Goal: Transaction & Acquisition: Book appointment/travel/reservation

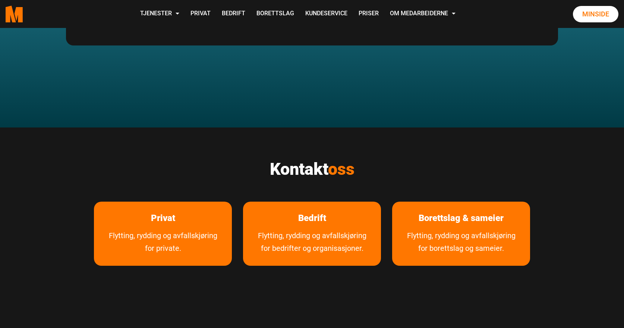
scroll to position [1232, 0]
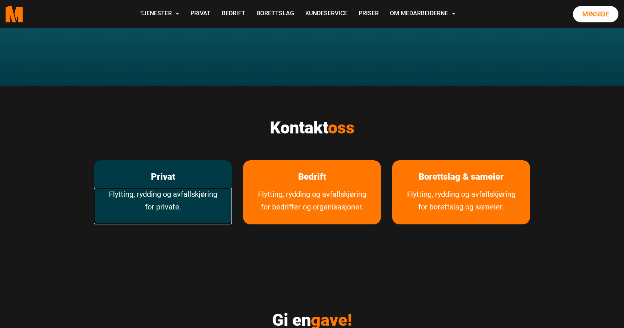
click at [193, 188] on link "Flytting, rydding og avfallskjøring for private." at bounding box center [163, 206] width 138 height 37
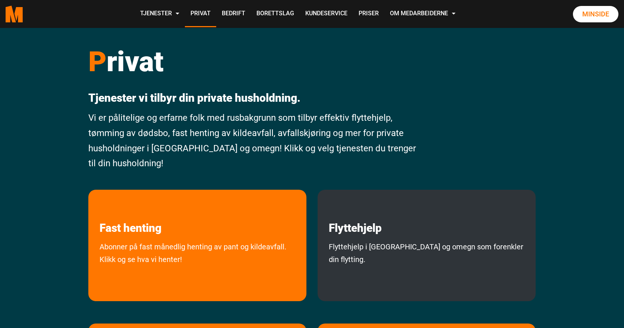
click at [451, 240] on div "Flyttehjelp Flyttehjelp i Oslo og omegn som forenkler din flytting." at bounding box center [426, 245] width 218 height 111
click at [373, 238] on div "Flyttehjelp Flyttehjelp i Oslo og omegn som forenkler din flytting." at bounding box center [426, 245] width 218 height 111
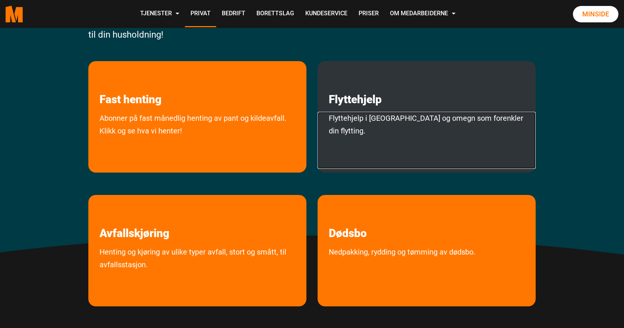
click at [375, 130] on link "Flyttehjelp i Oslo og omegn som forenkler din flytting." at bounding box center [426, 140] width 218 height 57
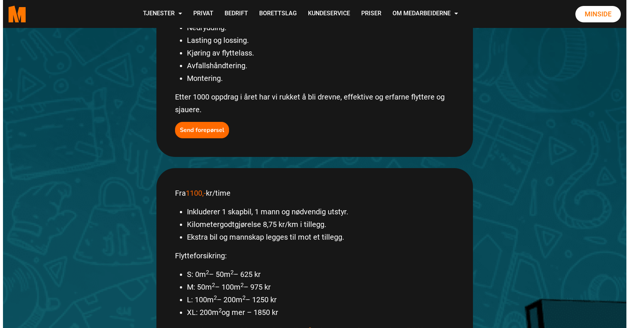
scroll to position [264, 0]
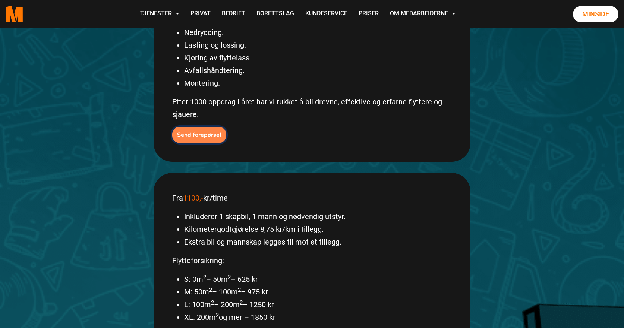
click at [198, 131] on b "Send forepørsel" at bounding box center [199, 135] width 44 height 8
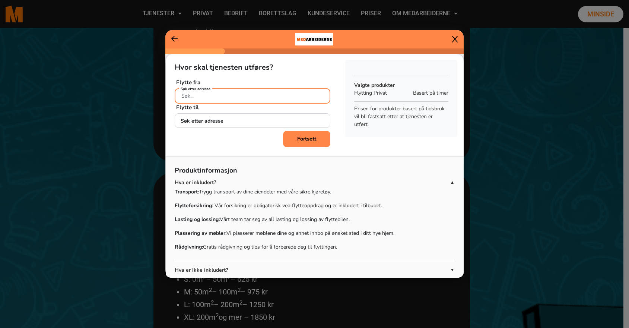
click at [206, 95] on input "Søk etter adresse" at bounding box center [253, 95] width 156 height 15
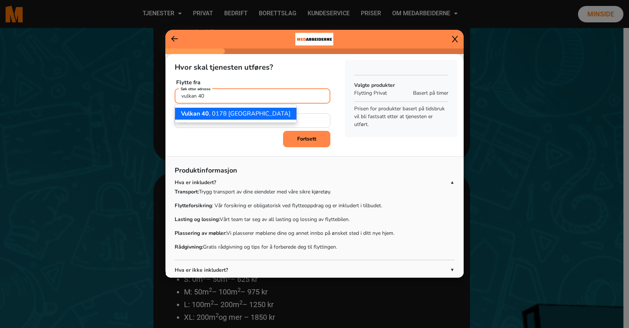
click at [198, 109] on button "Vulkan 40 , 0178 Oslo" at bounding box center [235, 114] width 121 height 12
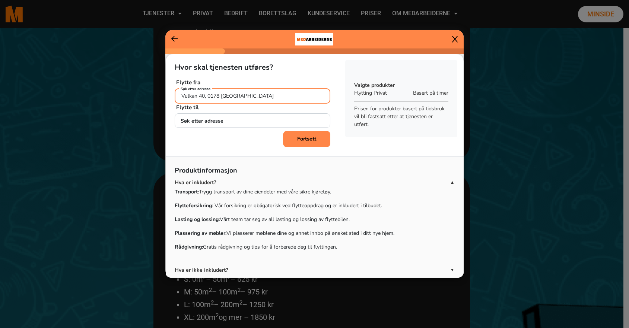
type input "Vulkan 40, 0178 Oslo"
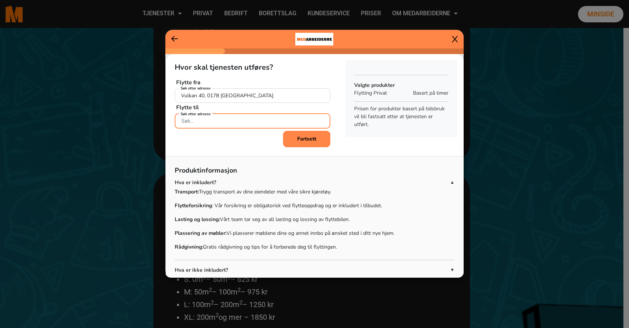
click at [198, 118] on input "Søk etter adresse" at bounding box center [253, 120] width 156 height 15
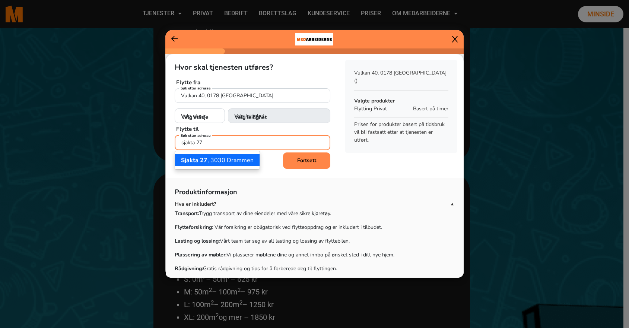
click at [194, 162] on span "Sjakta 27" at bounding box center [194, 160] width 26 height 8
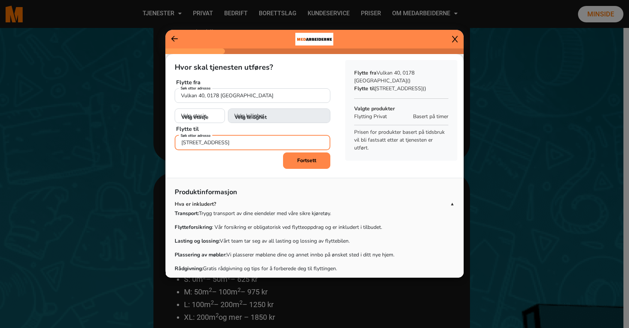
type input "Sjakta 27, 3030 Drammen"
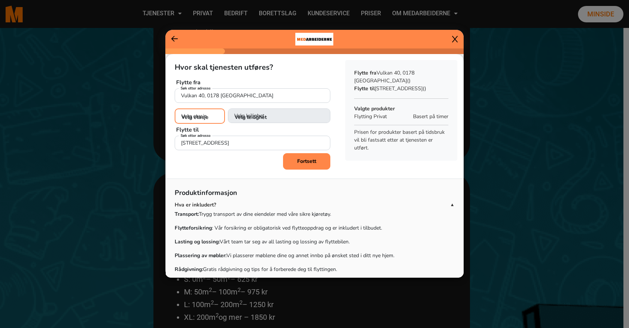
click at [197, 118] on select "Velg etasje 1. etasje 2. etasje 3. etasje 4. etasje 5. etasje 6. etasje 7. etas…" at bounding box center [200, 115] width 51 height 15
select select "02"
click at [175, 108] on select "Velg etasje 1. etasje 2. etasje 3. etasje 4. etasje 5. etasje 6. etasje 7. etas…" at bounding box center [200, 115] width 51 height 15
click at [248, 115] on select "Velg leilighet 1. dør fra venstre (H0201) 2. dør fra venstre (H0202) 3. dør fra…" at bounding box center [279, 115] width 102 height 15
select select "H0202"
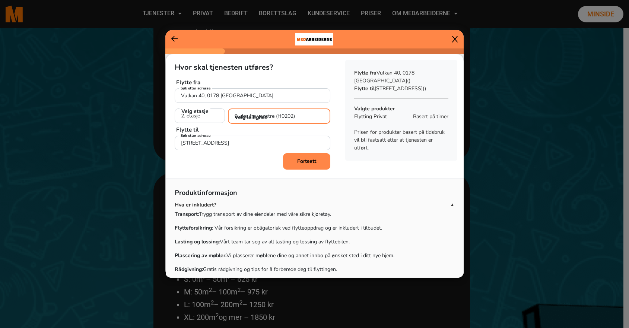
click at [228, 108] on select "Velg leilighet 1. dør fra venstre (H0201) 2. dør fra venstre (H0202) 3. dør fra…" at bounding box center [279, 115] width 102 height 15
click at [304, 160] on b "Fortsett" at bounding box center [306, 160] width 19 height 7
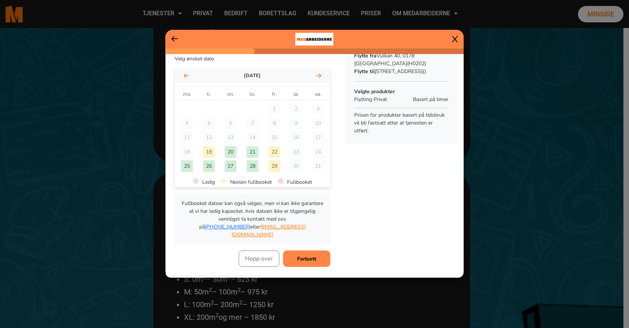
scroll to position [12, 0]
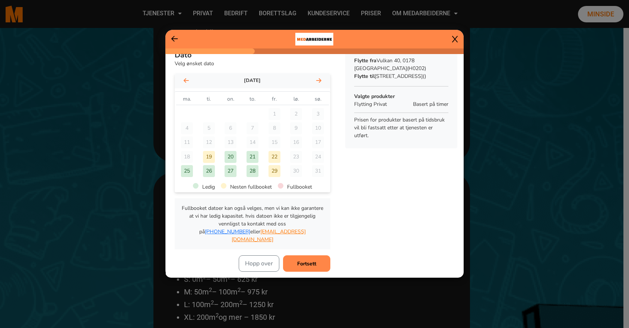
click at [250, 157] on div "21" at bounding box center [253, 157] width 12 height 12
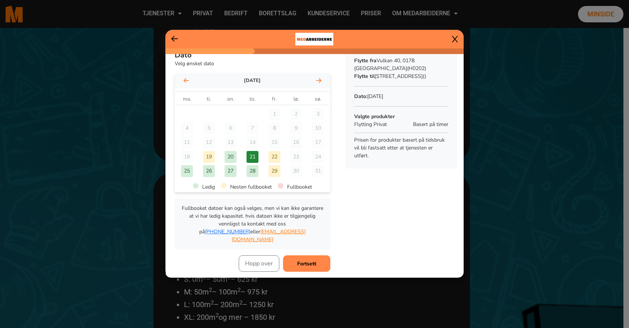
click at [299, 260] on b "Fortsett" at bounding box center [306, 263] width 19 height 7
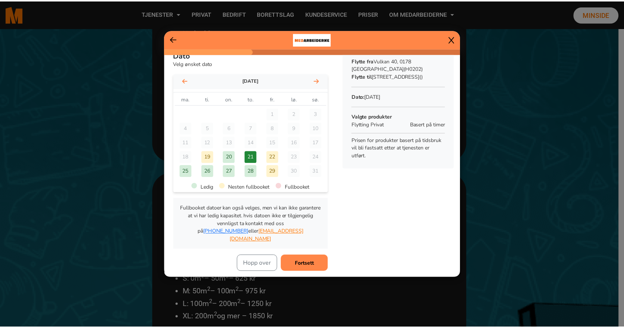
scroll to position [0, 0]
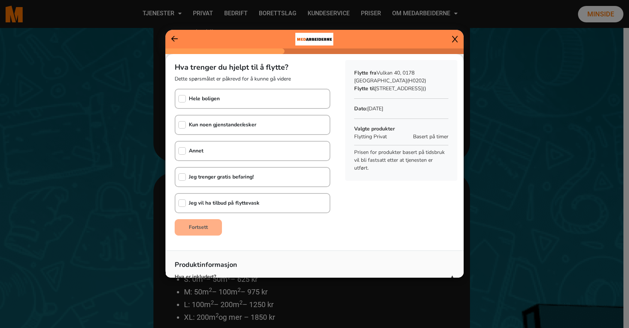
click at [253, 104] on div "Hele boligen" at bounding box center [253, 99] width 156 height 20
checkbox input "true"
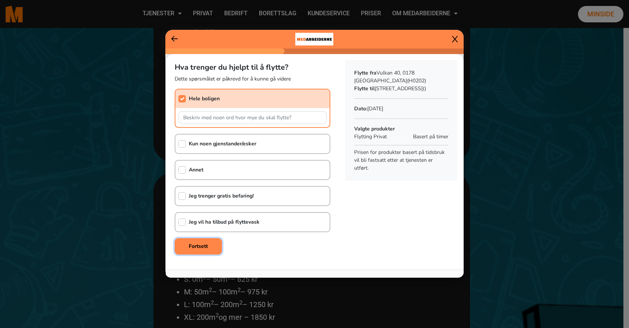
click at [197, 241] on button "Fortsett" at bounding box center [198, 246] width 47 height 16
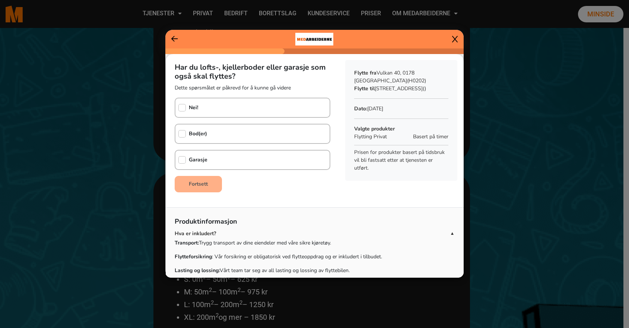
click at [244, 161] on div "Garasje" at bounding box center [253, 160] width 156 height 20
checkbox input "true"
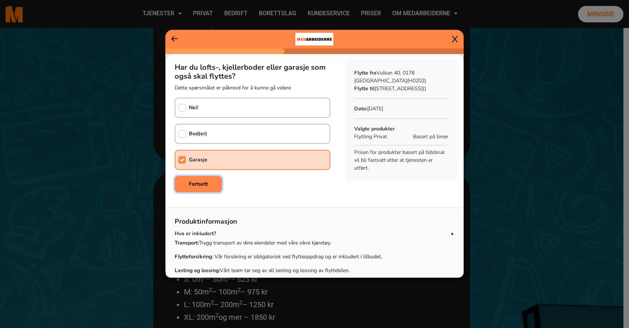
click at [207, 182] on b "Fortsett" at bounding box center [198, 183] width 19 height 7
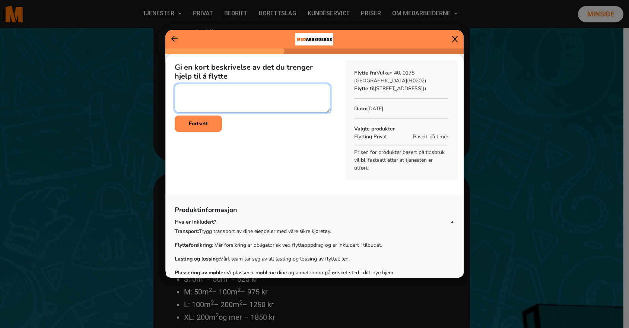
click at [220, 95] on textarea at bounding box center [253, 98] width 156 height 29
click at [455, 41] on icon at bounding box center [455, 38] width 6 height 7
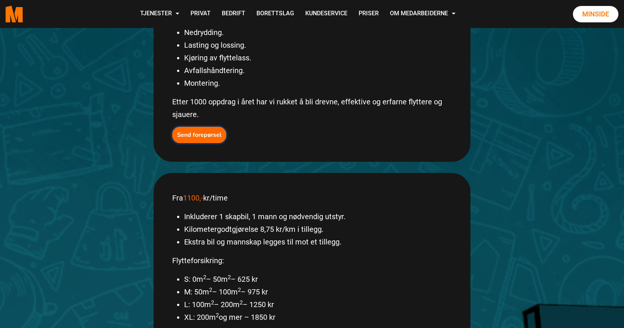
scroll to position [69, 0]
